Goal: Information Seeking & Learning: Learn about a topic

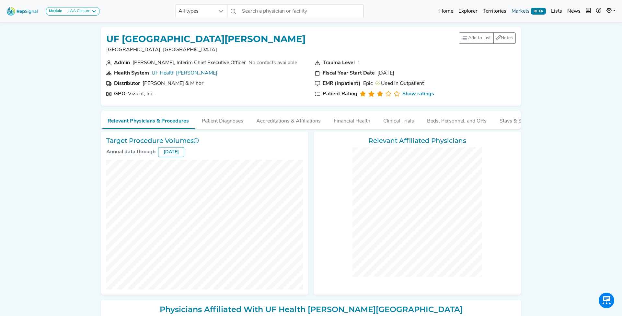
click at [523, 9] on link "Markets BETA" at bounding box center [529, 11] width 40 height 13
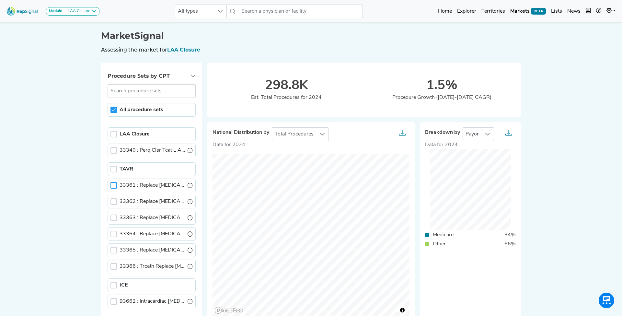
click at [114, 185] on div at bounding box center [113, 185] width 6 height 6
click at [112, 198] on div at bounding box center [113, 201] width 6 height 6
click at [114, 216] on div at bounding box center [113, 217] width 6 height 6
click at [113, 231] on div at bounding box center [113, 234] width 6 height 6
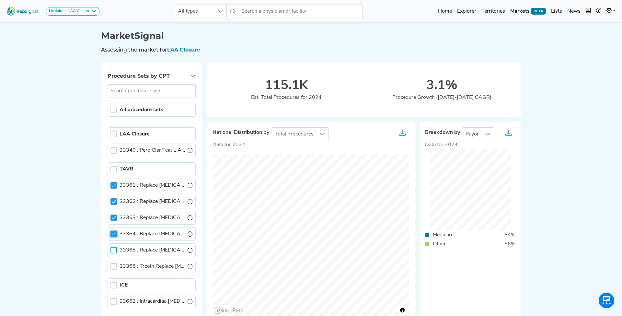
click at [115, 247] on div at bounding box center [113, 250] width 6 height 6
click at [490, 11] on link "Territories" at bounding box center [493, 11] width 29 height 13
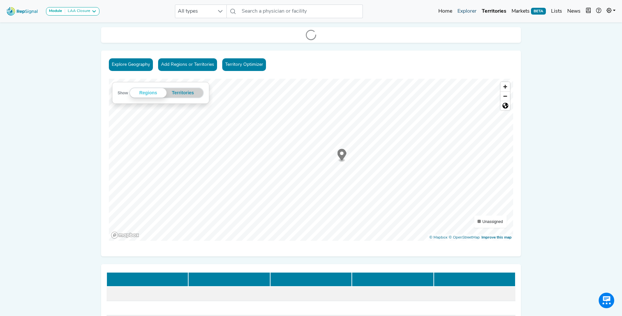
click at [465, 10] on link "Explorer" at bounding box center [467, 11] width 24 height 13
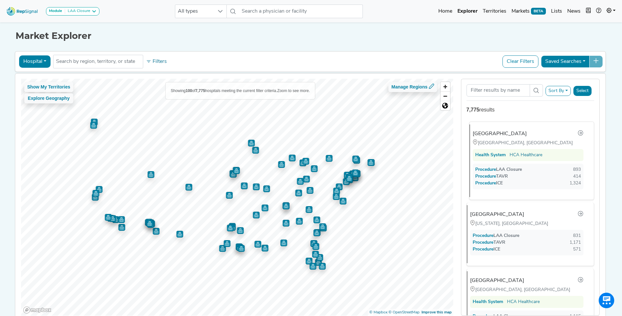
click at [516, 133] on div "[GEOGRAPHIC_DATA]" at bounding box center [500, 134] width 54 height 8
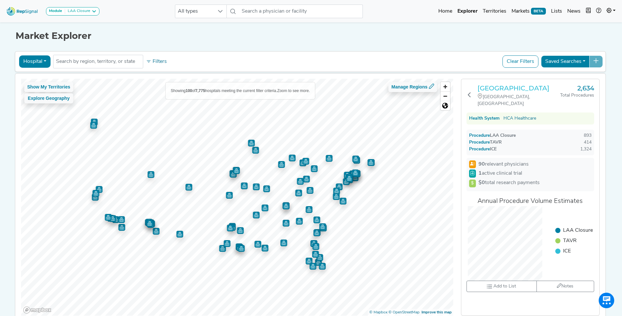
click at [505, 89] on h3 "[GEOGRAPHIC_DATA]" at bounding box center [518, 88] width 83 height 8
click at [496, 89] on h3 "[GEOGRAPHIC_DATA]" at bounding box center [518, 88] width 83 height 8
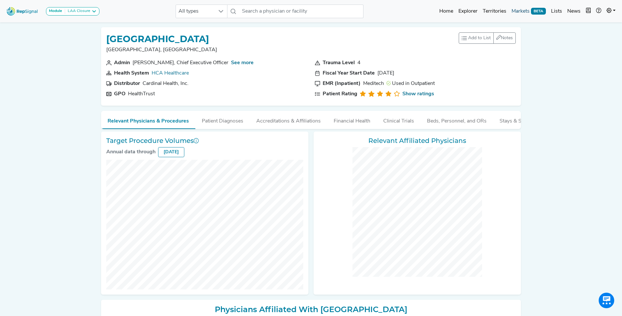
click at [522, 11] on link "Markets BETA" at bounding box center [529, 11] width 40 height 13
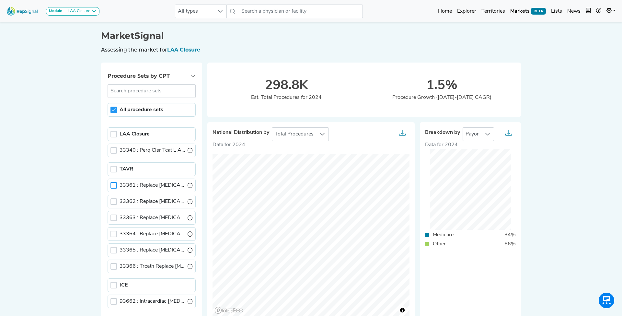
click at [113, 184] on div at bounding box center [113, 185] width 6 height 6
click at [111, 202] on div at bounding box center [113, 201] width 6 height 6
click at [115, 216] on div at bounding box center [113, 217] width 6 height 6
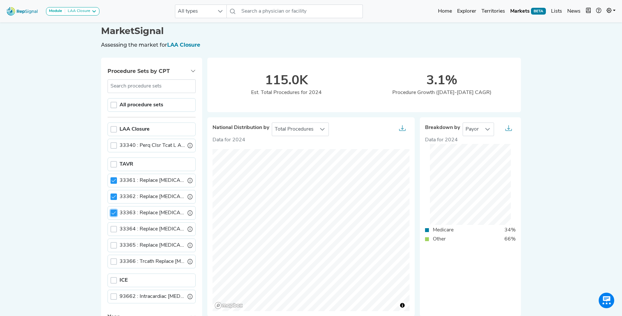
scroll to position [7, 0]
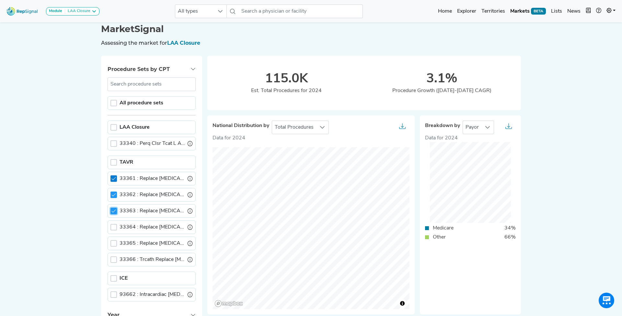
click at [116, 179] on div at bounding box center [113, 178] width 6 height 6
click at [116, 194] on icon at bounding box center [113, 194] width 5 height 5
click at [115, 212] on icon at bounding box center [113, 211] width 5 height 5
click at [113, 162] on div at bounding box center [113, 162] width 6 height 6
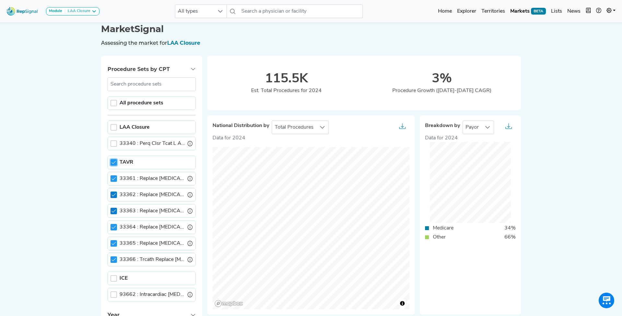
click at [41, 174] on div "Module LAA Closure LAA Closure All types No results found Home Explorer Territo…" at bounding box center [311, 283] width 622 height 581
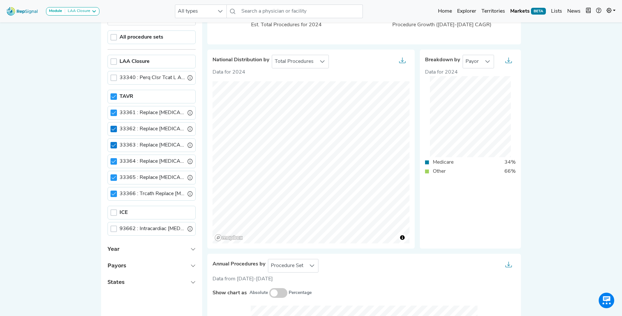
scroll to position [71, 0]
